Goal: Task Accomplishment & Management: Use online tool/utility

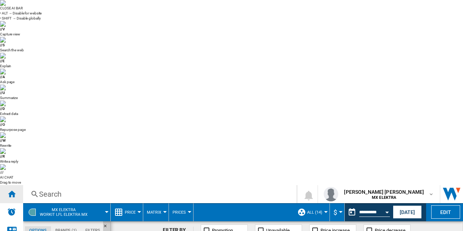
click at [17, 185] on div "Home" at bounding box center [11, 194] width 23 height 18
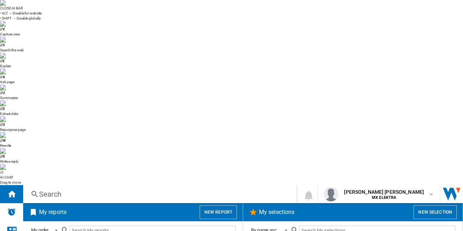
click at [224, 206] on button "New report" at bounding box center [218, 213] width 37 height 14
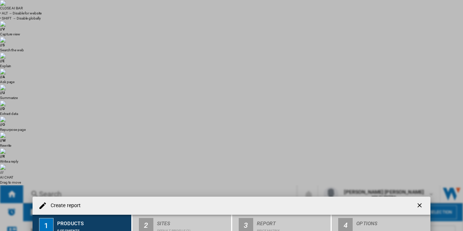
type input "p"
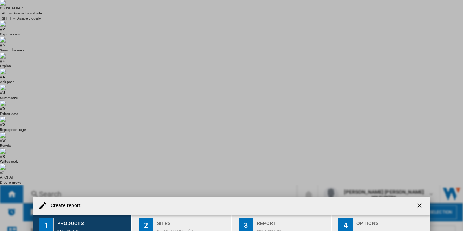
scroll to position [125, 0]
click at [181, 218] on div "Sites" at bounding box center [192, 222] width 71 height 8
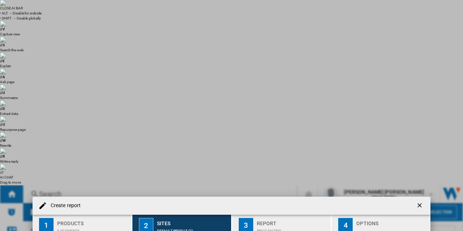
click at [293, 225] on div "Price Matrix" at bounding box center [292, 229] width 71 height 8
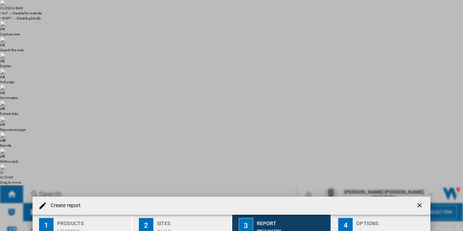
scroll to position [77, 0]
click at [370, 225] on div "button" at bounding box center [392, 229] width 71 height 8
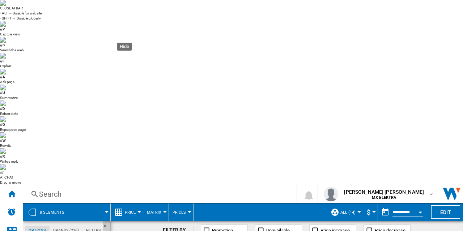
click at [106, 224] on ng-md-icon "Hide" at bounding box center [107, 228] width 9 height 9
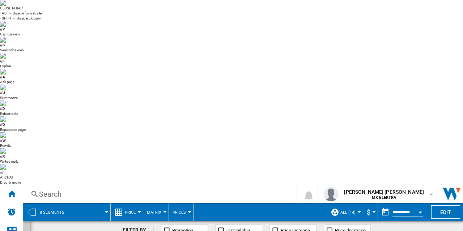
scroll to position [331, 0]
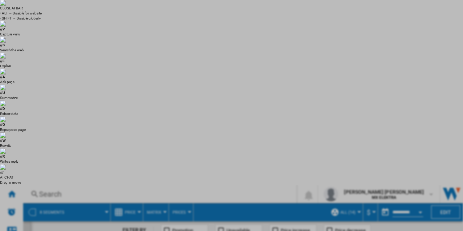
type input "**********"
